Goal: Information Seeking & Learning: Check status

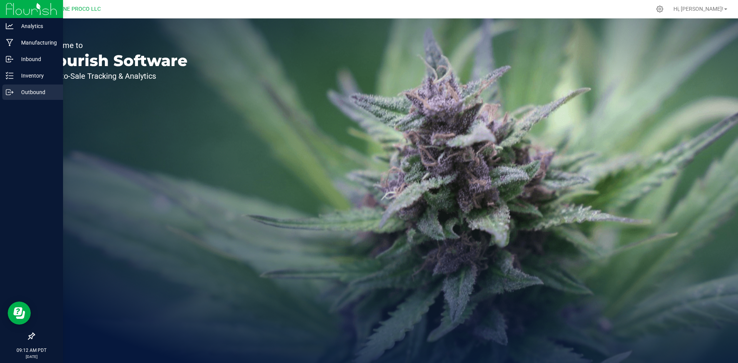
click at [17, 87] on div "Outbound" at bounding box center [32, 92] width 61 height 15
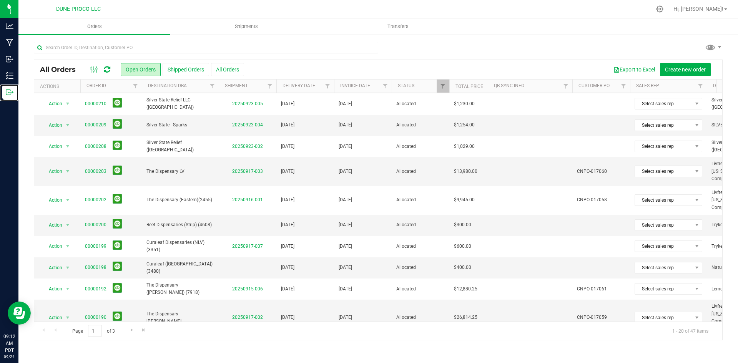
scroll to position [217, 0]
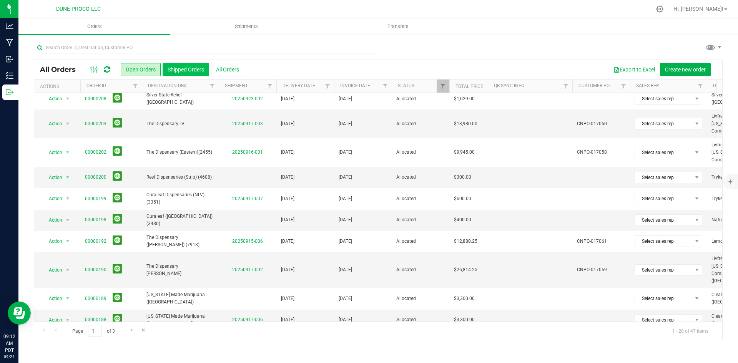
click at [180, 69] on button "Shipped Orders" at bounding box center [185, 69] width 46 height 13
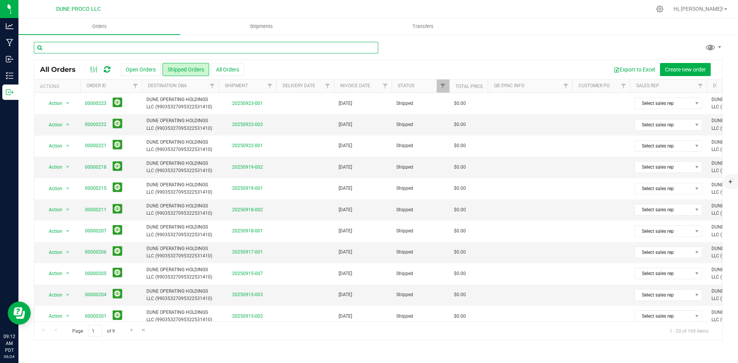
click at [187, 53] on input "text" at bounding box center [206, 48] width 344 height 12
type input "[US_STATE] Made"
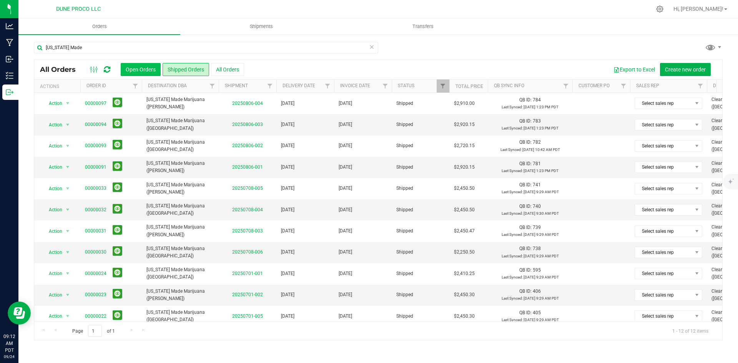
click at [139, 70] on button "Open Orders" at bounding box center [141, 69] width 40 height 13
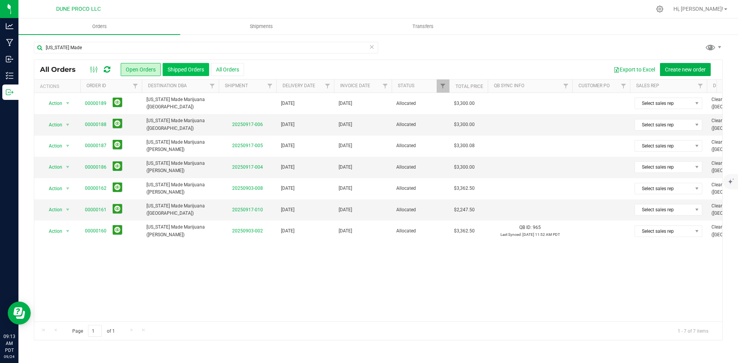
click at [182, 75] on button "Shipped Orders" at bounding box center [185, 69] width 46 height 13
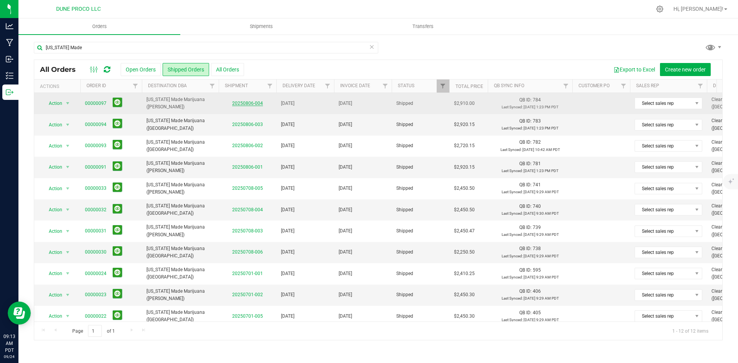
click at [242, 104] on link "20250806-004" at bounding box center [247, 103] width 31 height 5
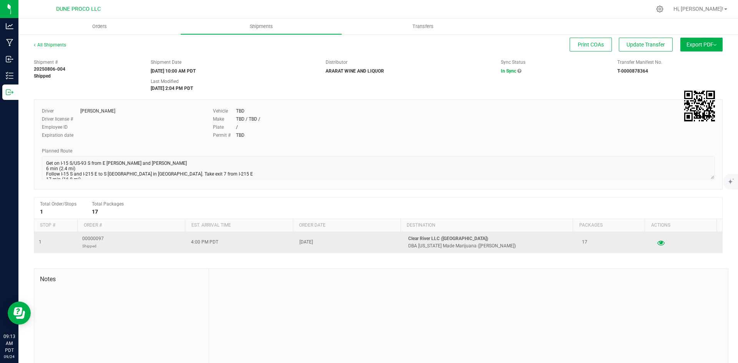
click at [657, 242] on icon "button" at bounding box center [660, 242] width 7 height 5
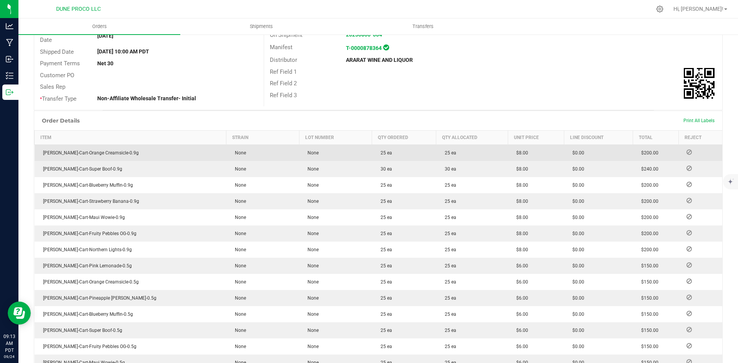
scroll to position [116, 0]
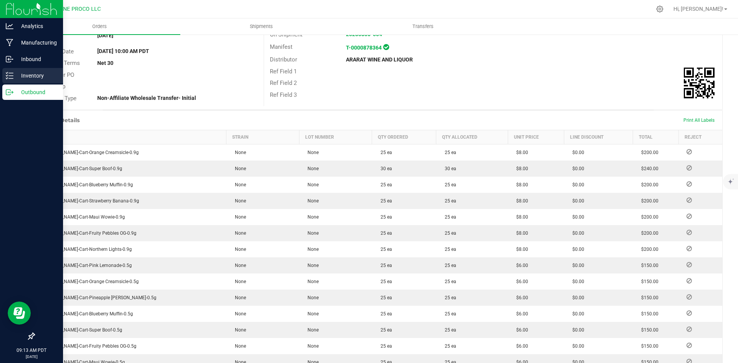
click at [15, 76] on p "Inventory" at bounding box center [36, 75] width 46 height 9
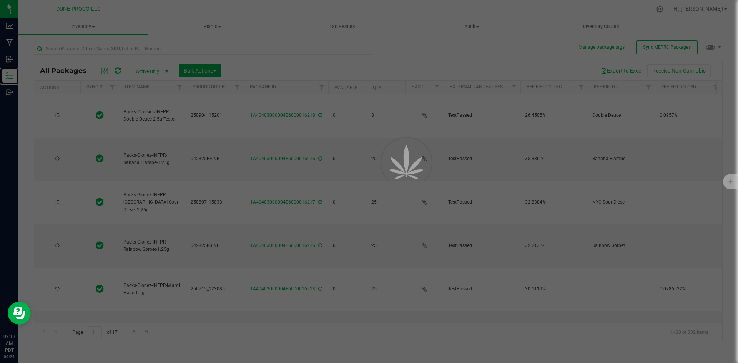
type input "[DATE]"
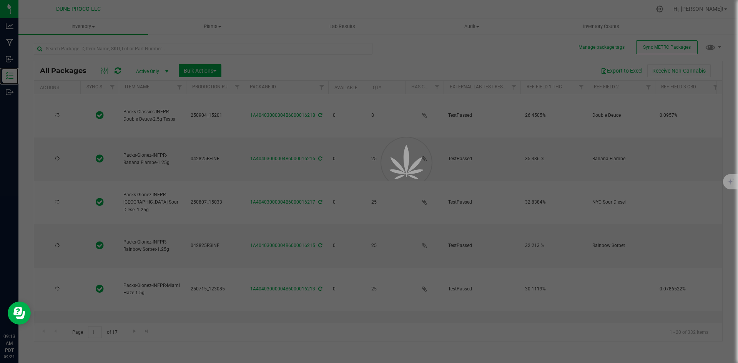
type input "[DATE]"
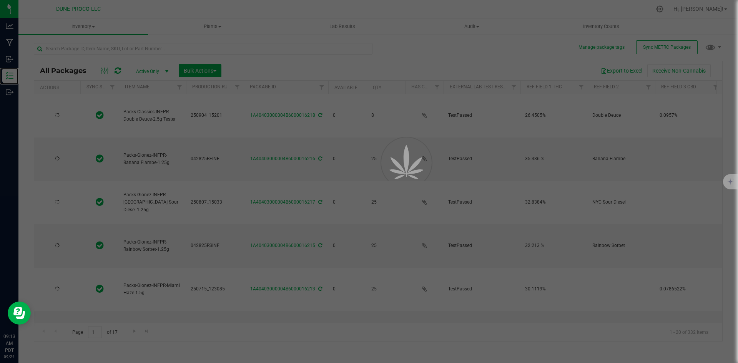
type input "[DATE]"
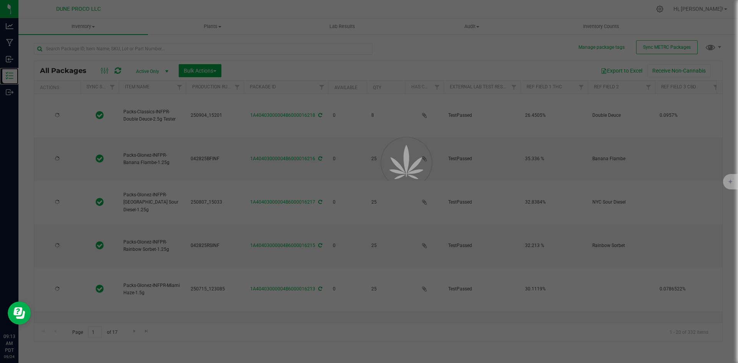
type input "[DATE]"
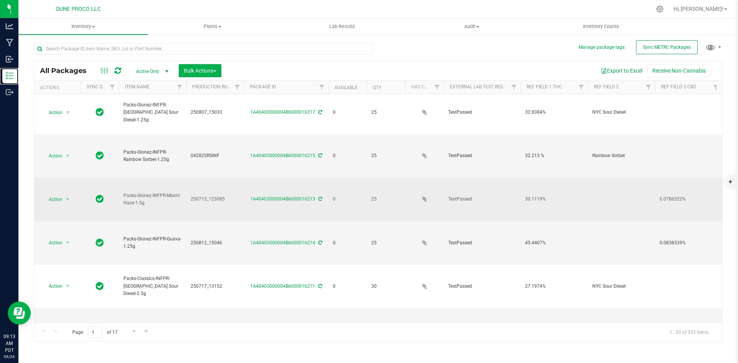
scroll to position [91, 0]
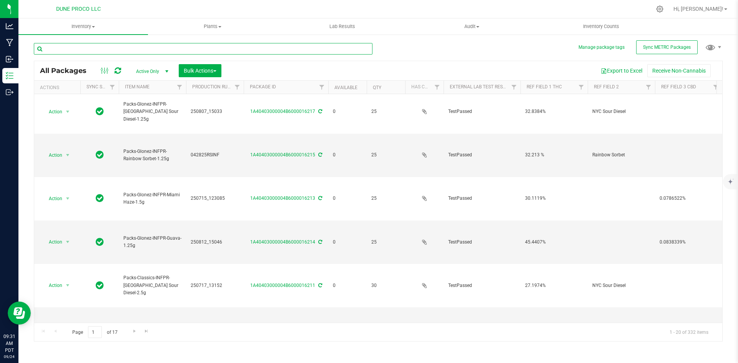
click at [110, 46] on input "text" at bounding box center [203, 49] width 338 height 12
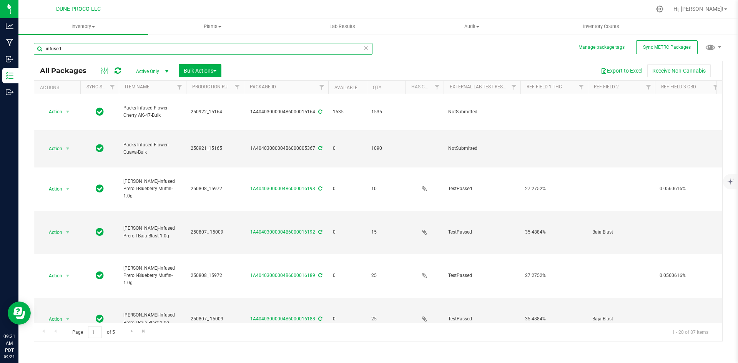
type input "infused"
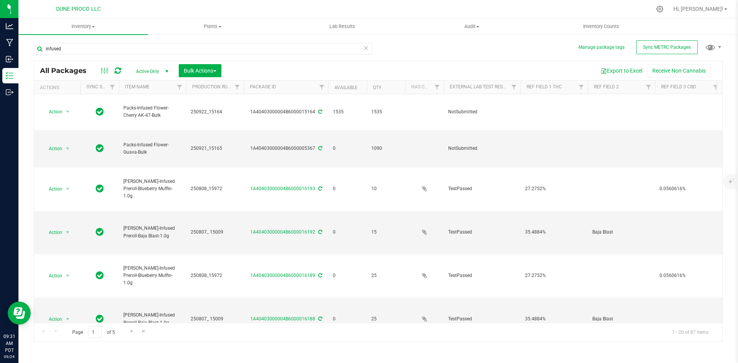
click at [365, 47] on icon at bounding box center [365, 47] width 5 height 9
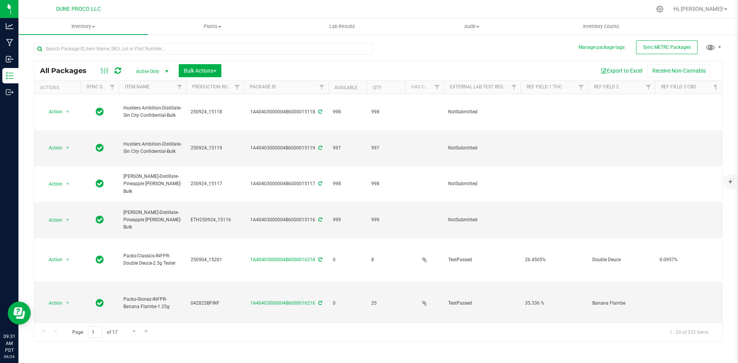
click at [482, 335] on div "Page 1 of 17 1 - 20 of 332 items" at bounding box center [378, 332] width 688 height 18
click at [716, 12] on link "Hi, [PERSON_NAME]!" at bounding box center [700, 9] width 60 height 8
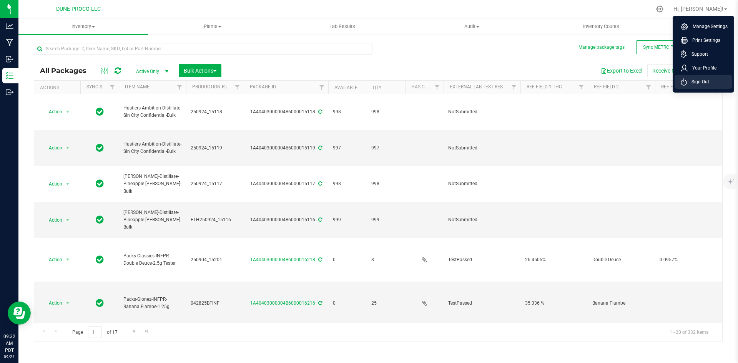
click at [697, 75] on li "Sign Out" at bounding box center [703, 82] width 58 height 14
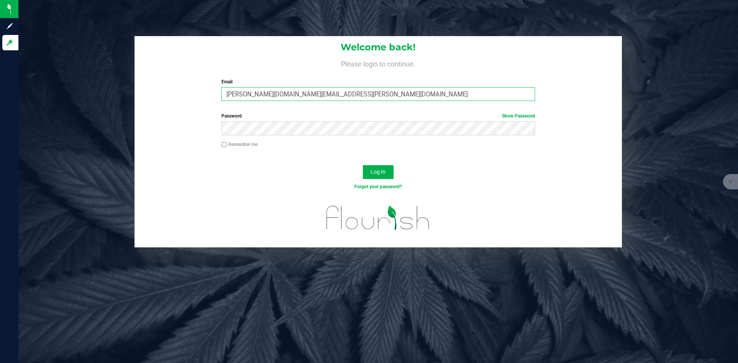
click at [268, 91] on input "[PERSON_NAME][DOMAIN_NAME][EMAIL_ADDRESS][PERSON_NAME][DOMAIN_NAME]" at bounding box center [377, 94] width 313 height 14
type input "[PERSON_NAME][EMAIL_ADDRESS][PERSON_NAME][DOMAIN_NAME]"
click at [363, 165] on button "Log In" at bounding box center [378, 172] width 31 height 14
